Goal: Task Accomplishment & Management: Manage account settings

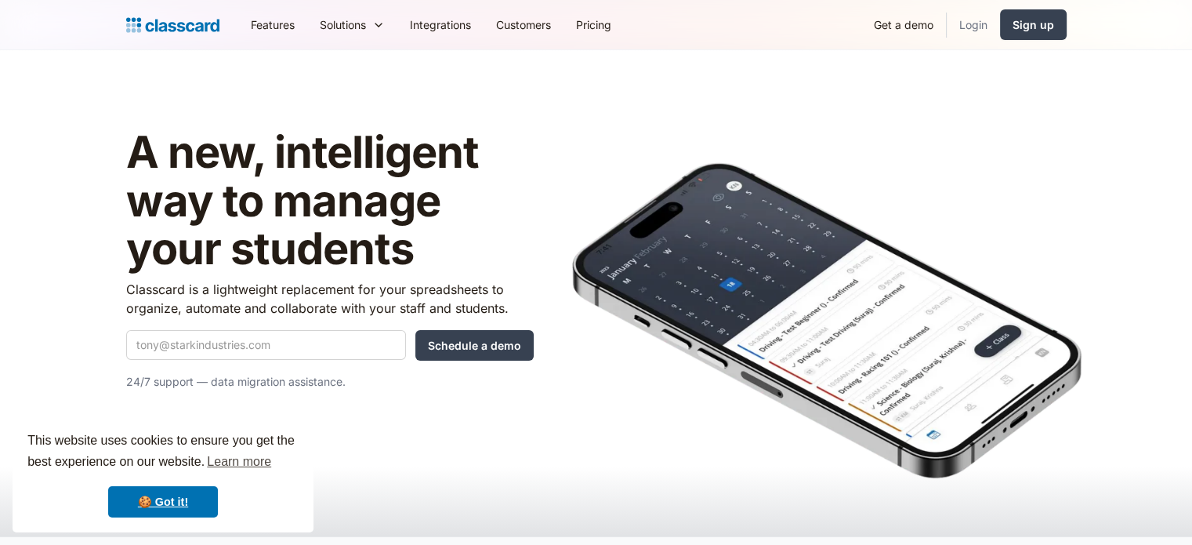
click at [988, 20] on link "Login" at bounding box center [972, 24] width 53 height 35
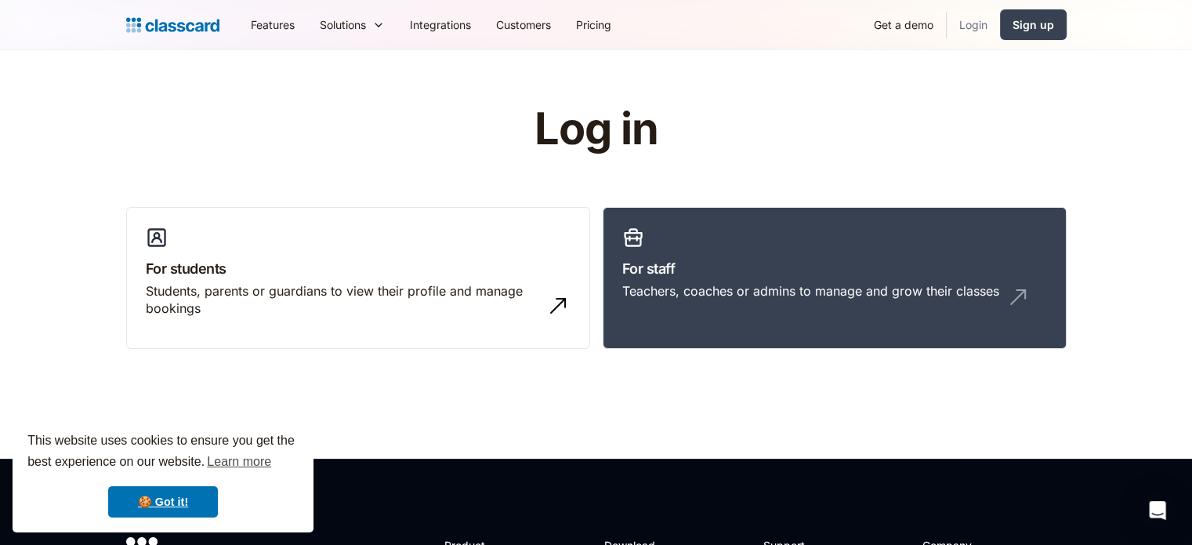
click at [977, 24] on link "Login" at bounding box center [972, 24] width 53 height 35
click at [671, 258] on h3 "For staff" at bounding box center [834, 268] width 425 height 21
